Goal: Information Seeking & Learning: Learn about a topic

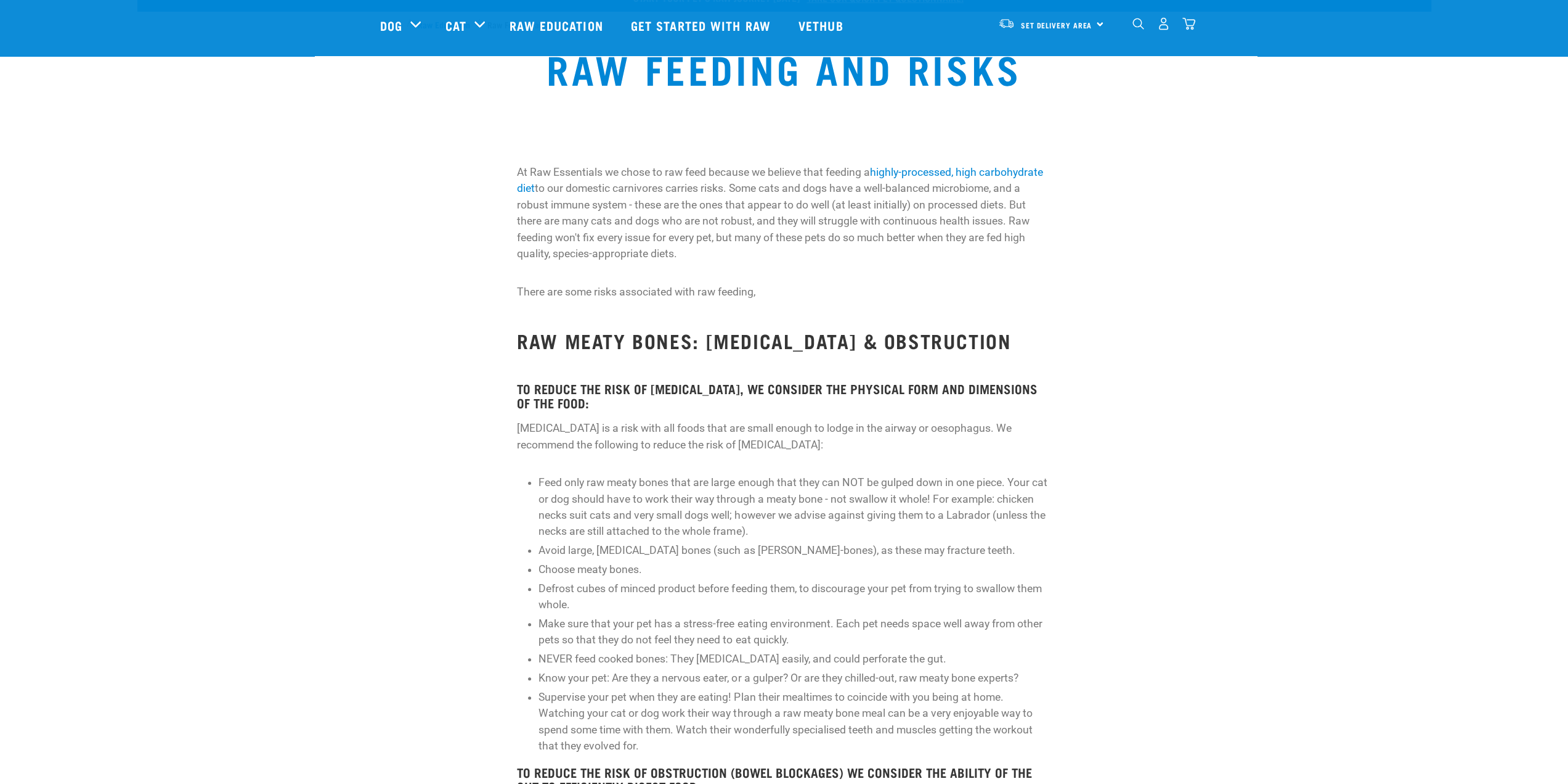
scroll to position [185, 0]
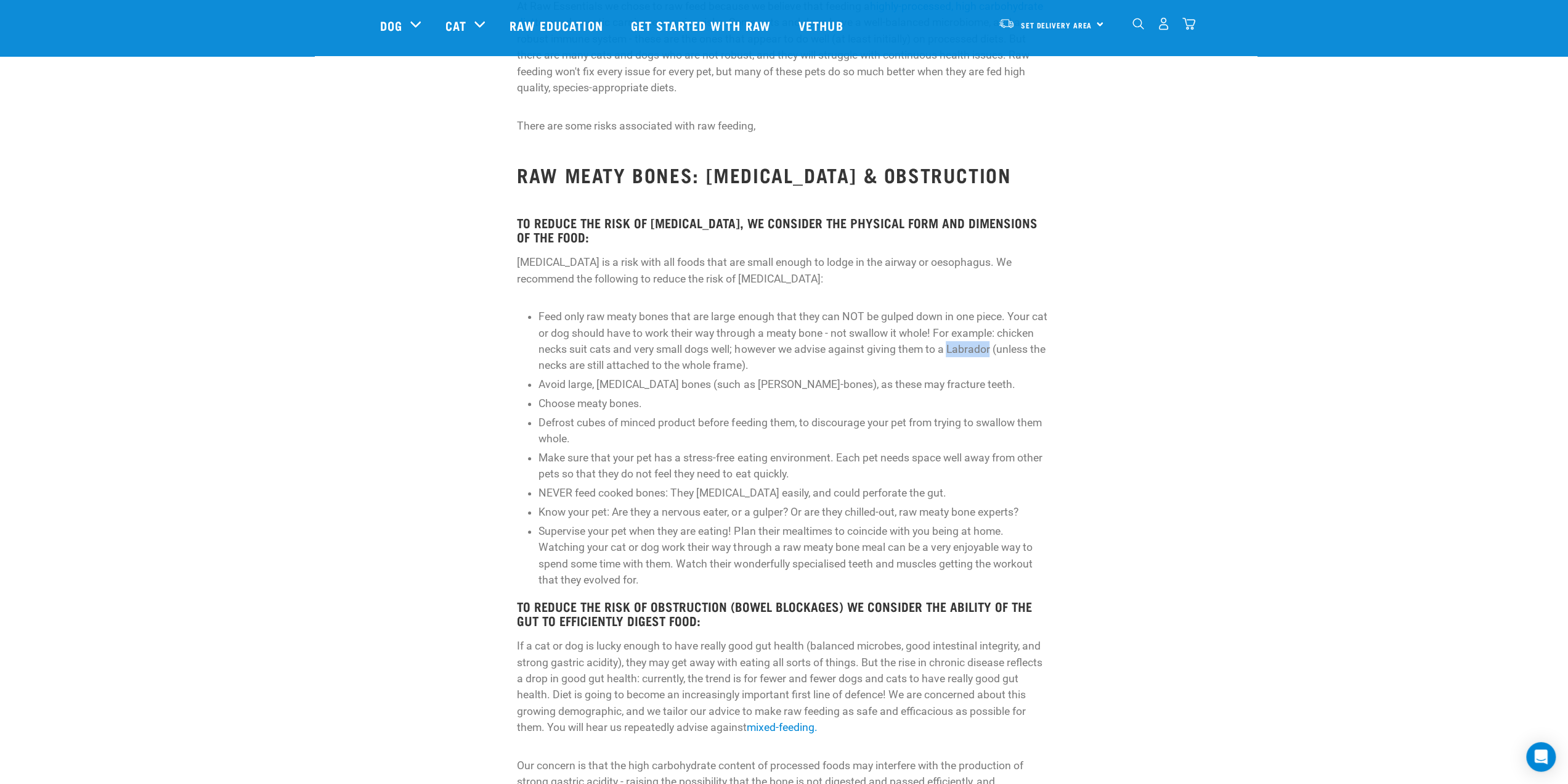
drag, startPoint x: 949, startPoint y: 350, endPoint x: 992, endPoint y: 351, distance: 43.0
click at [992, 351] on li "Feed only raw meaty bones that are large enough that they can NOT be gulped dow…" at bounding box center [794, 340] width 512 height 65
copy li "Labrador"
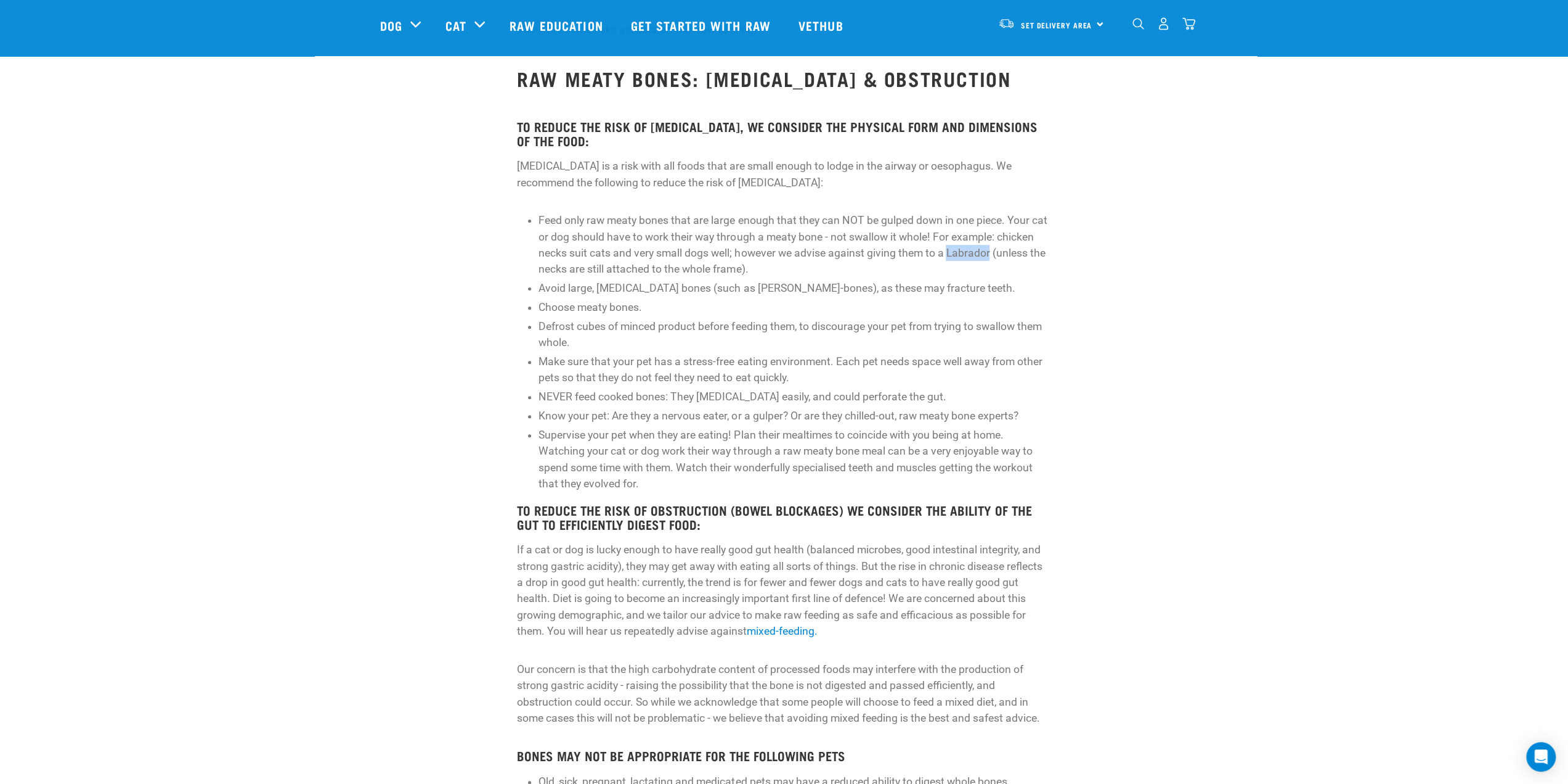
scroll to position [308, 0]
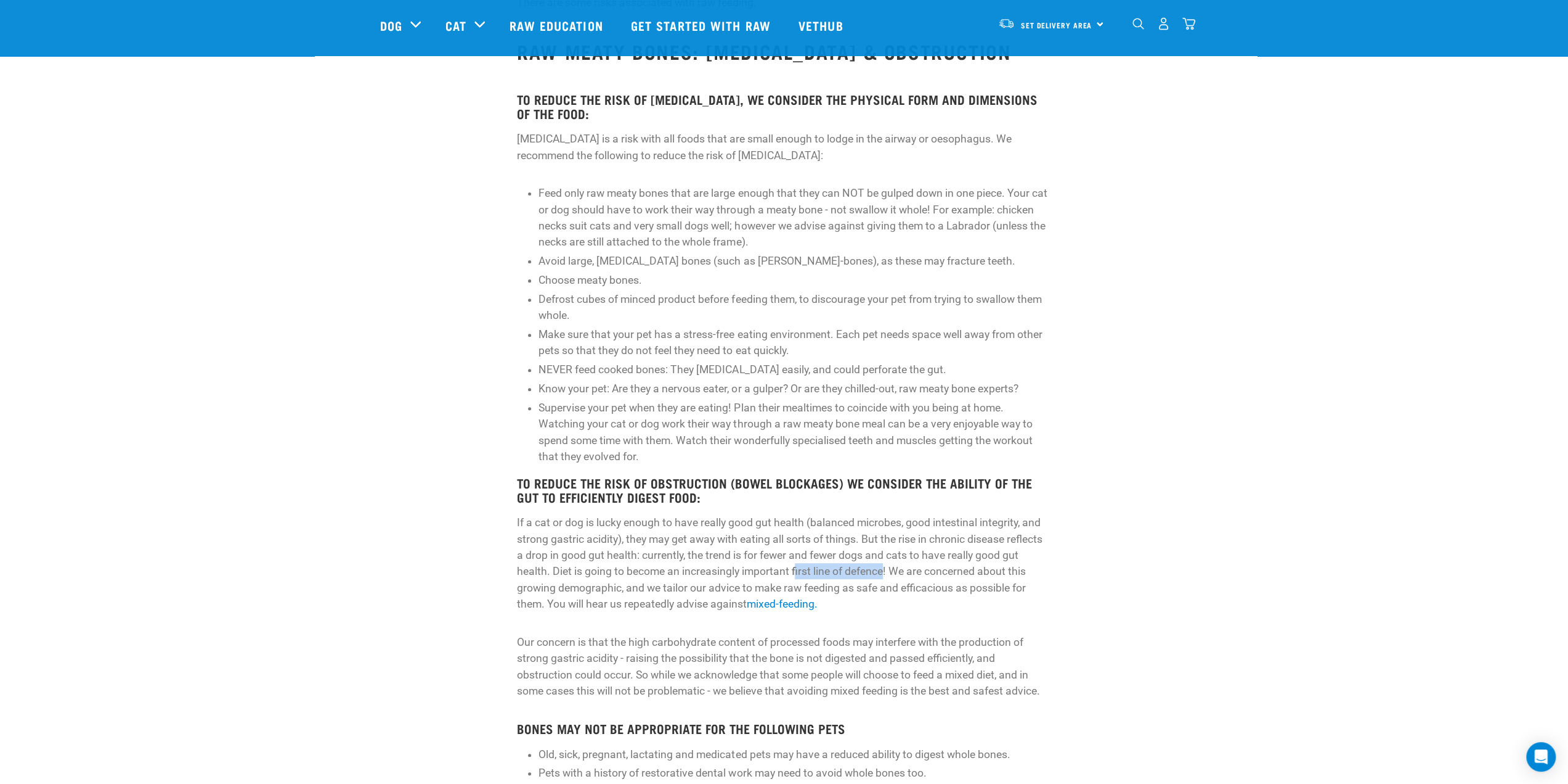
drag, startPoint x: 798, startPoint y: 571, endPoint x: 884, endPoint y: 573, distance: 86.0
click at [884, 573] on p "If a cat or dog is lucky enough to have really good gut health (balanced microb…" at bounding box center [784, 563] width 534 height 97
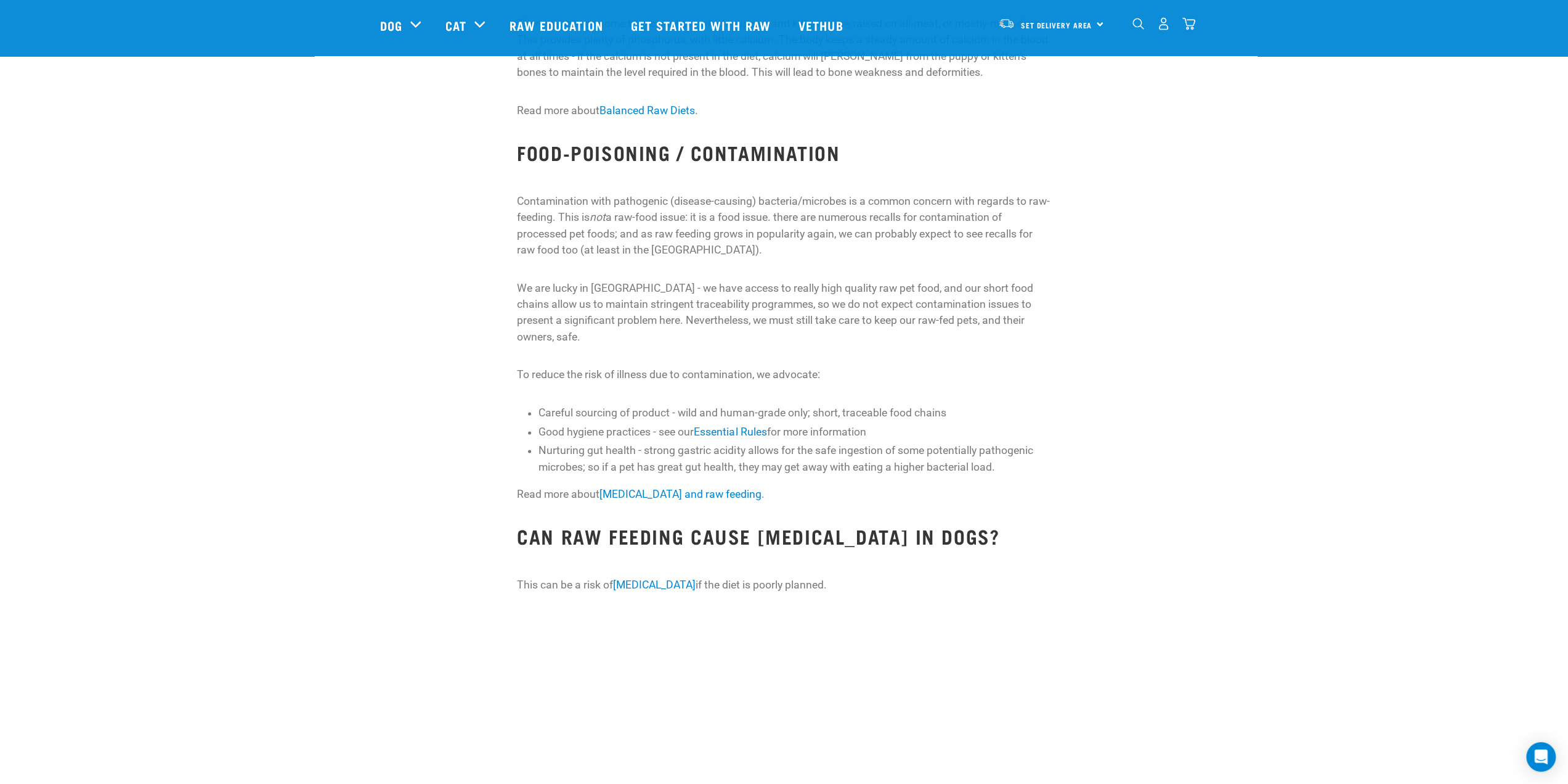
scroll to position [1542, 0]
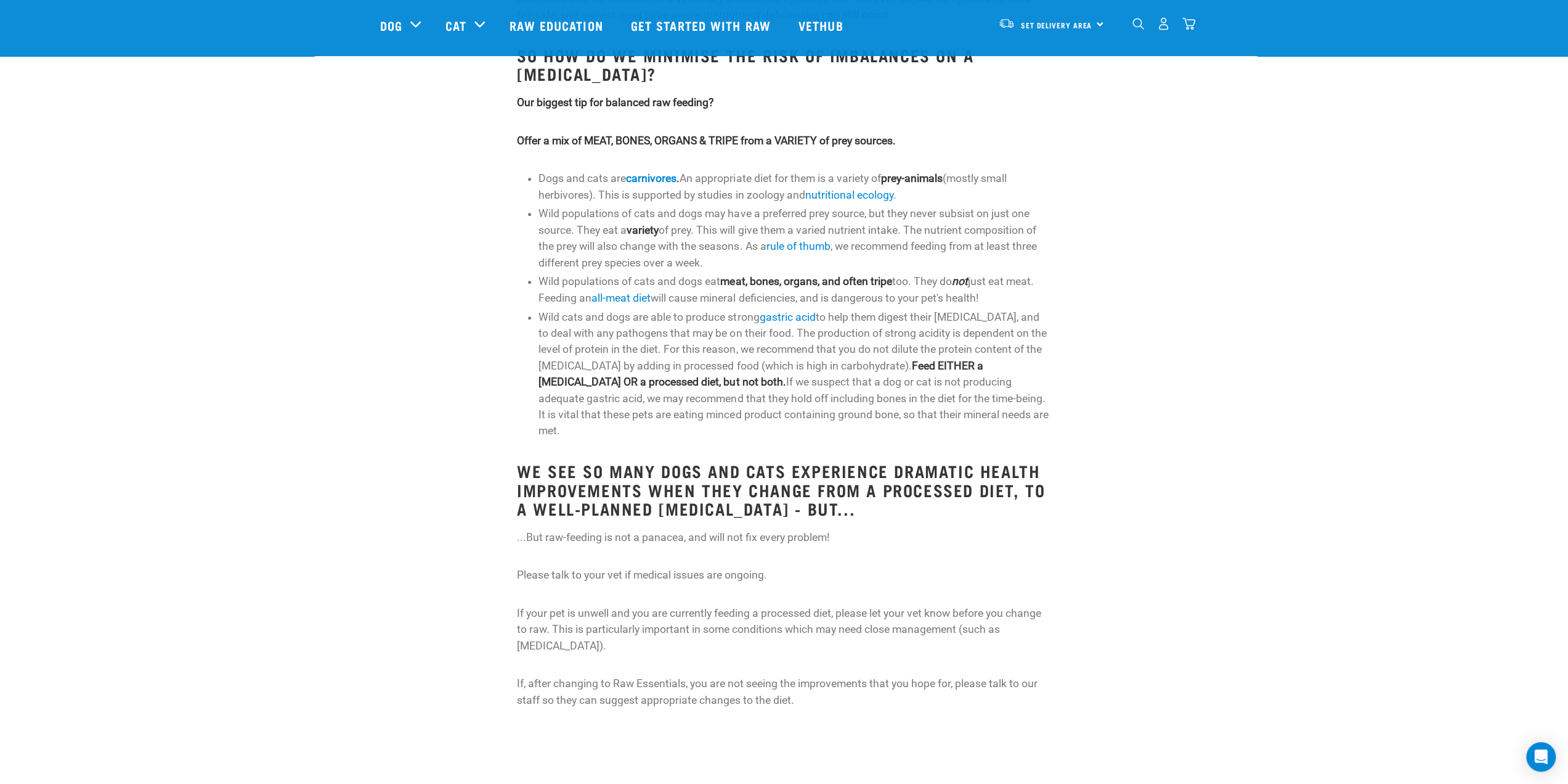
scroll to position [617, 0]
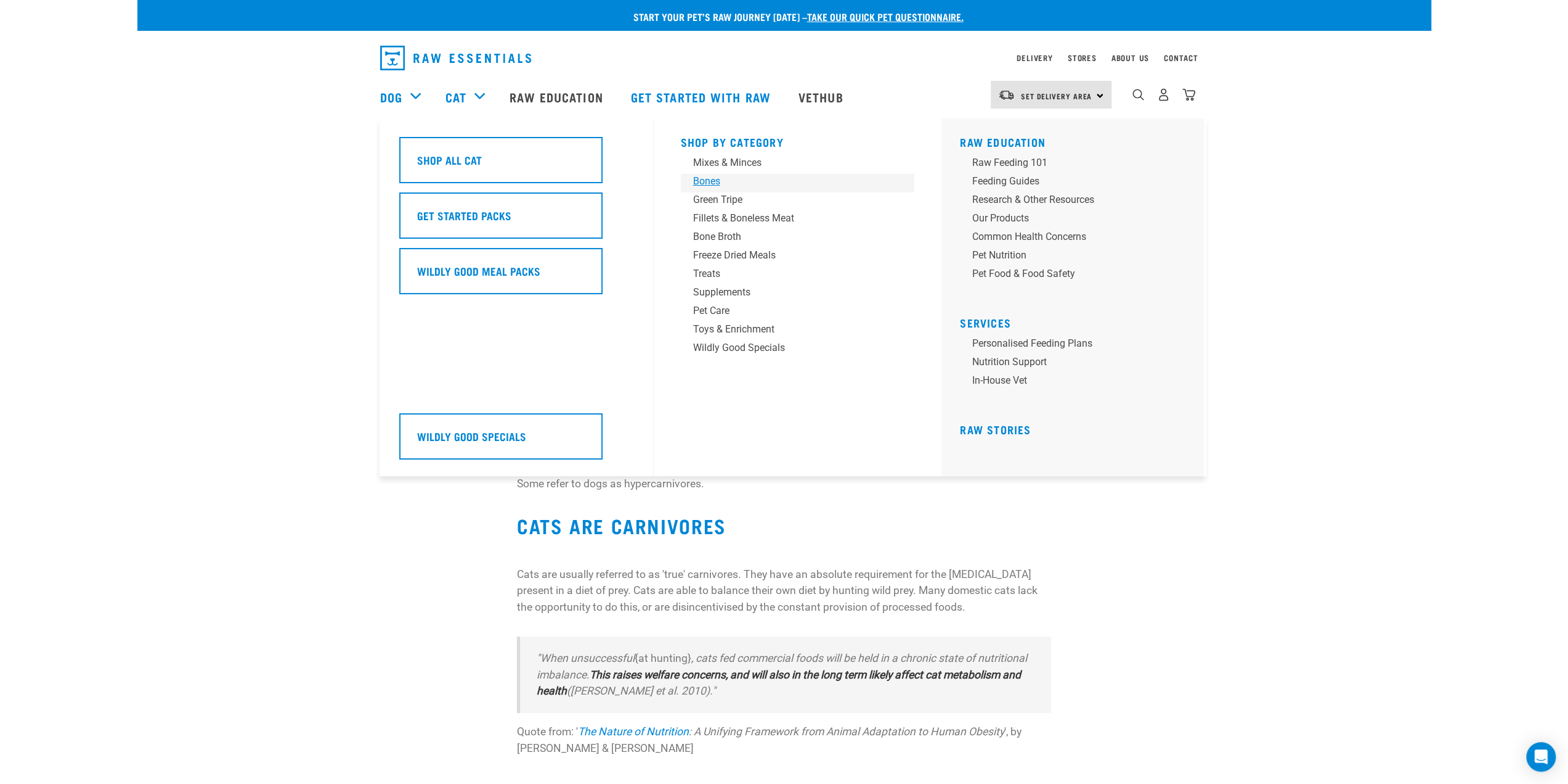
click at [700, 185] on div "Bones" at bounding box center [789, 181] width 192 height 15
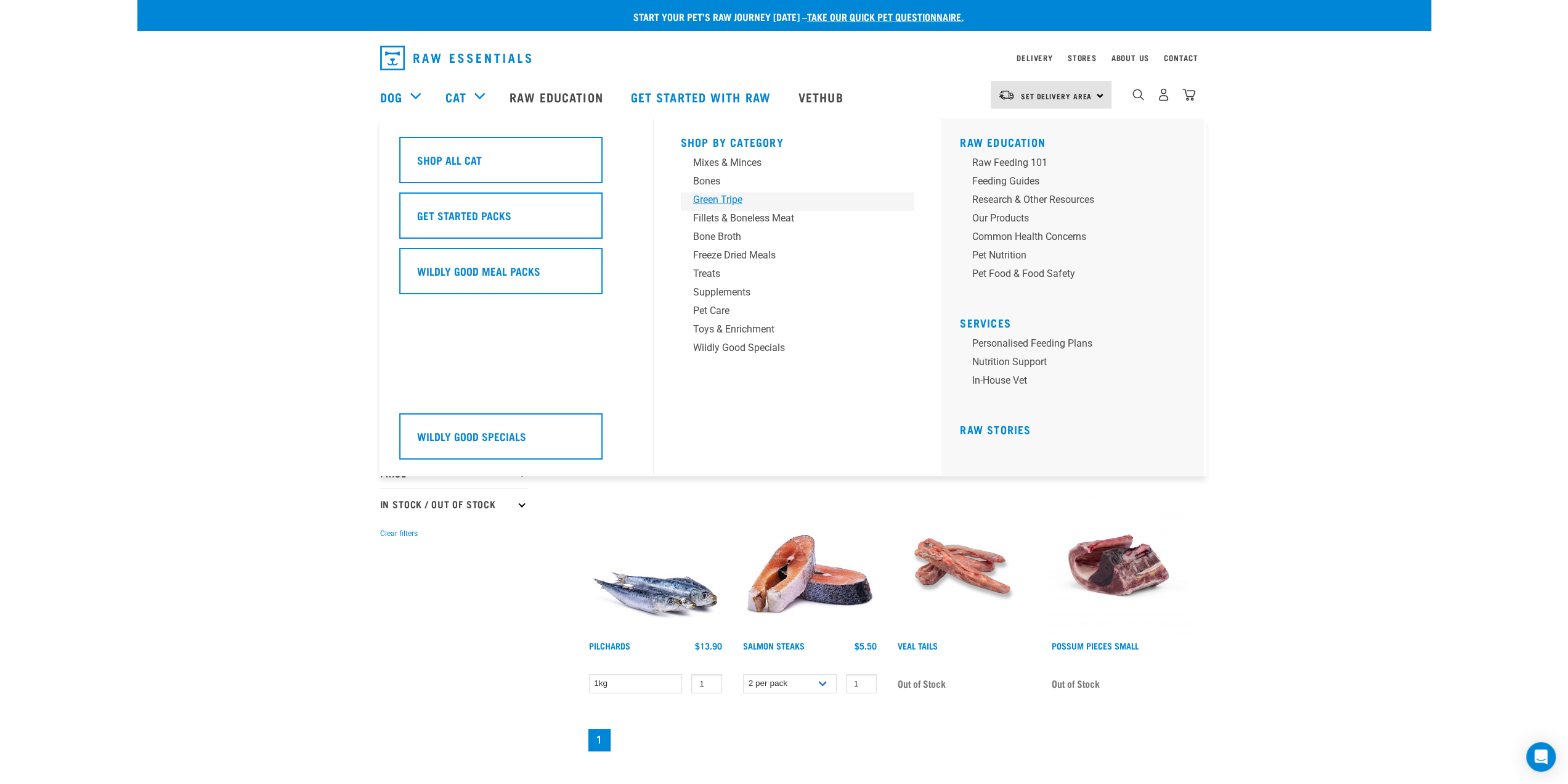
click at [714, 199] on div "Green Tripe" at bounding box center [789, 200] width 192 height 15
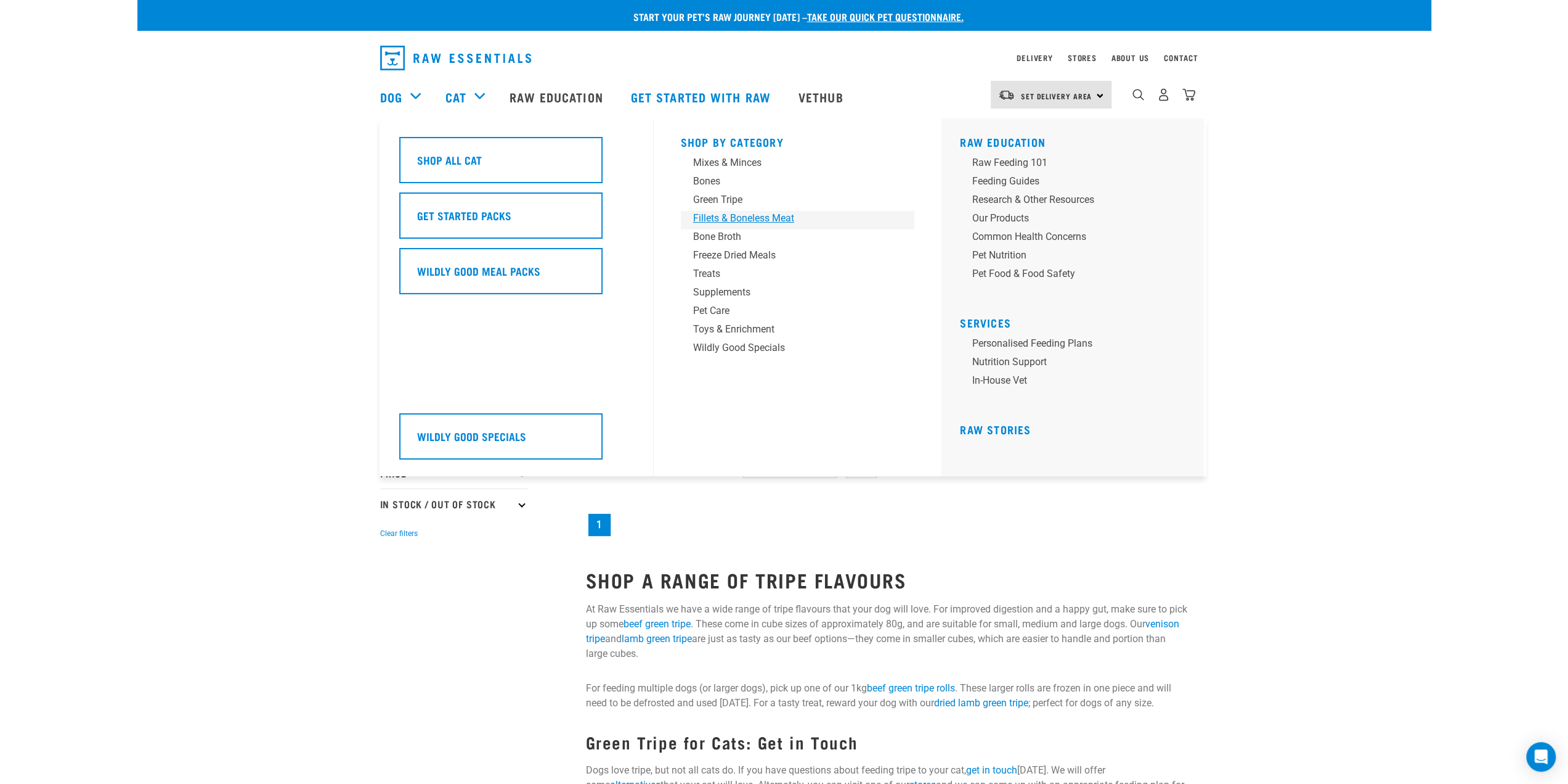
click at [718, 219] on div "Fillets & Boneless Meat" at bounding box center [789, 218] width 192 height 15
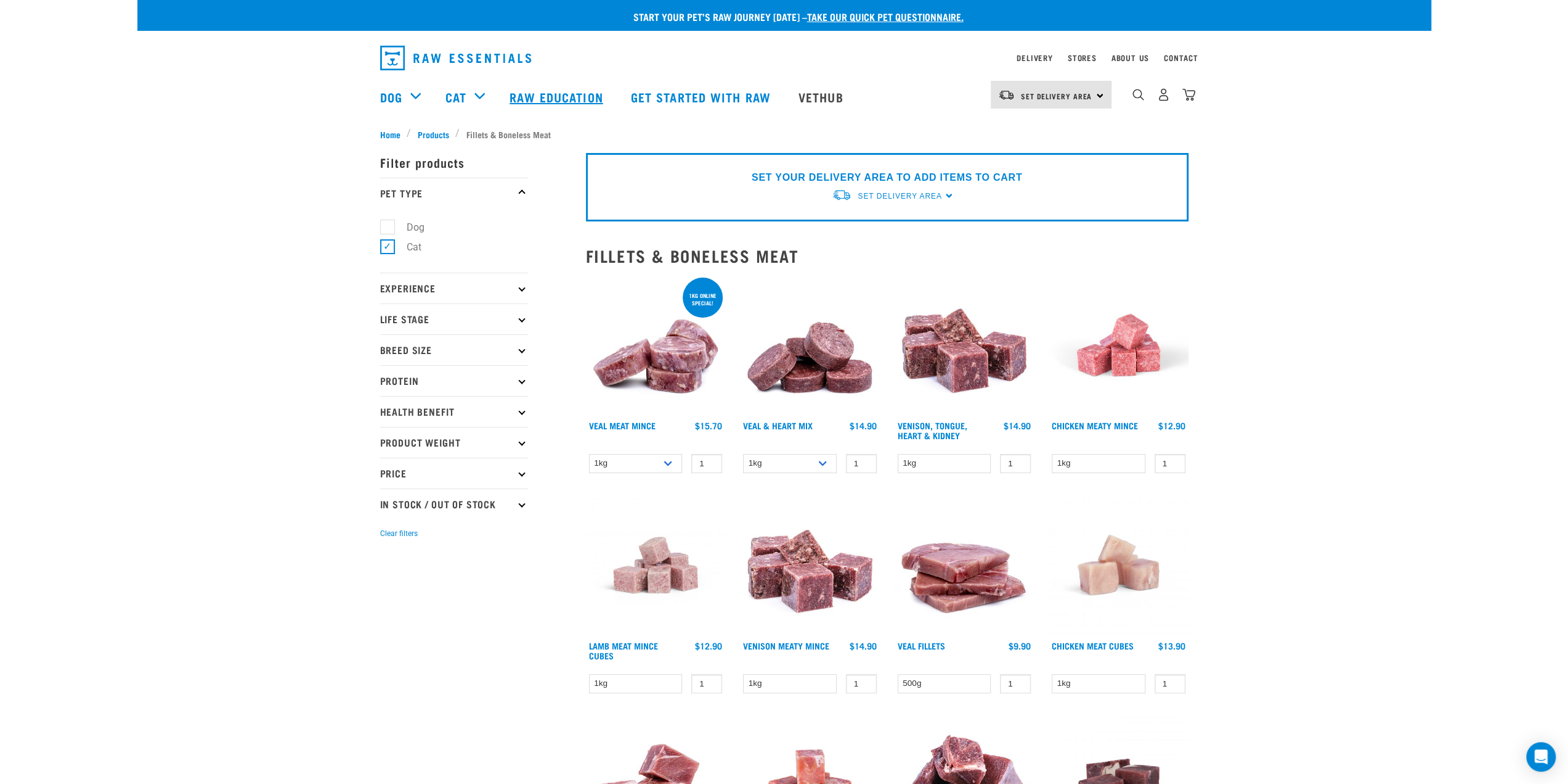
click at [602, 102] on link "Raw Education" at bounding box center [558, 97] width 121 height 49
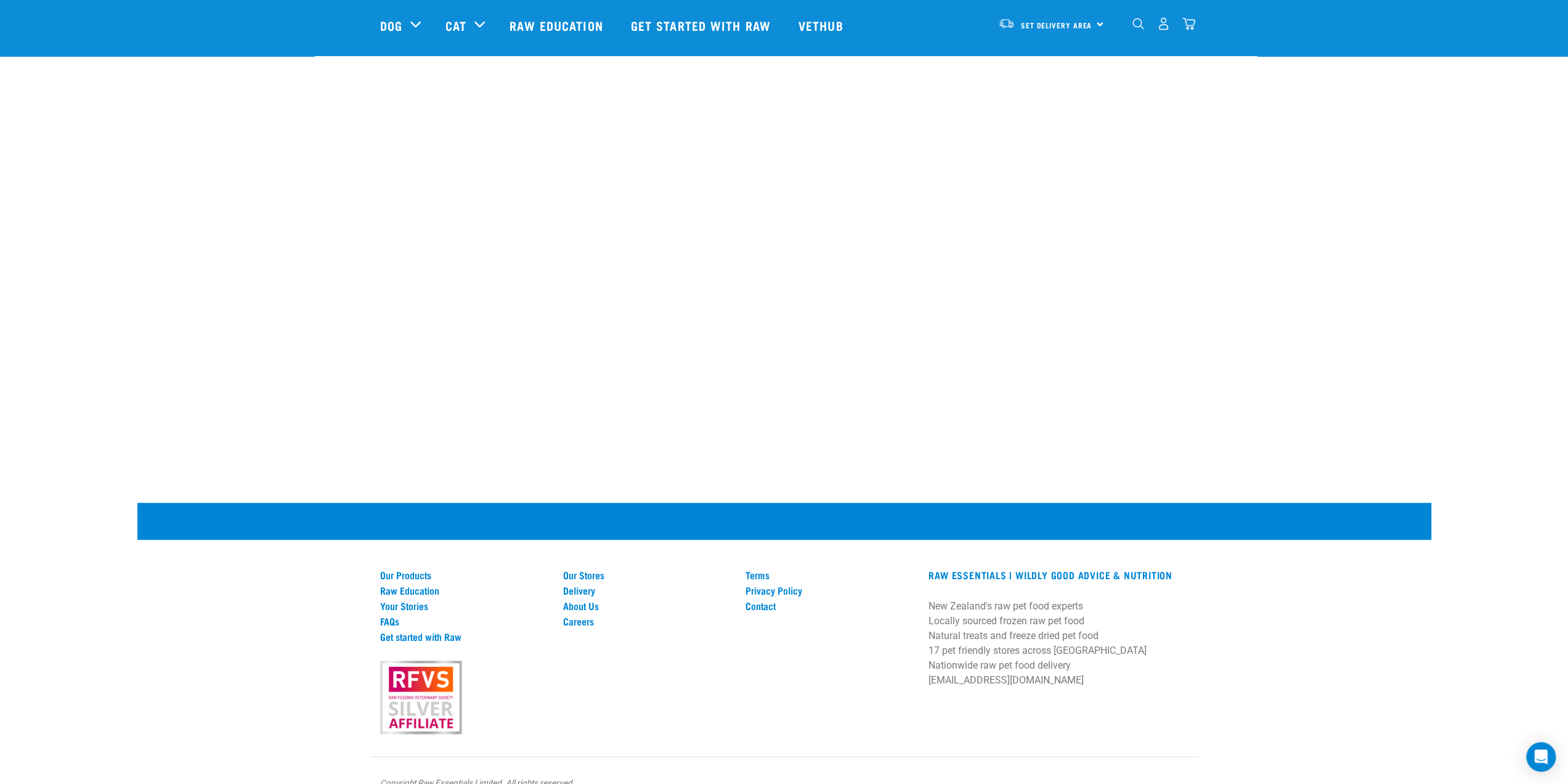
scroll to position [819, 0]
